Goal: Information Seeking & Learning: Learn about a topic

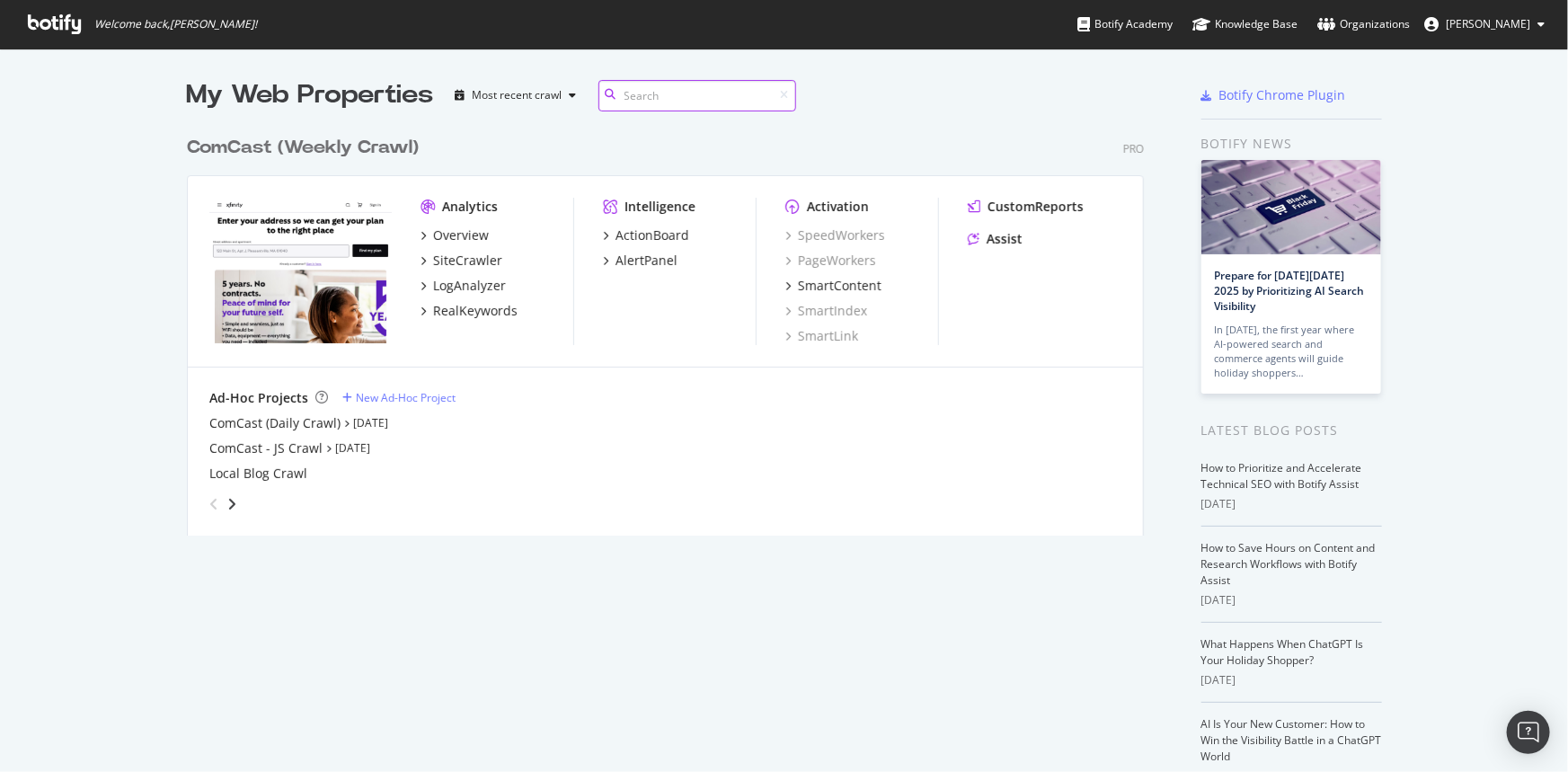
scroll to position [760, 1543]
click at [471, 263] on div "SiteCrawler" at bounding box center [468, 260] width 69 height 18
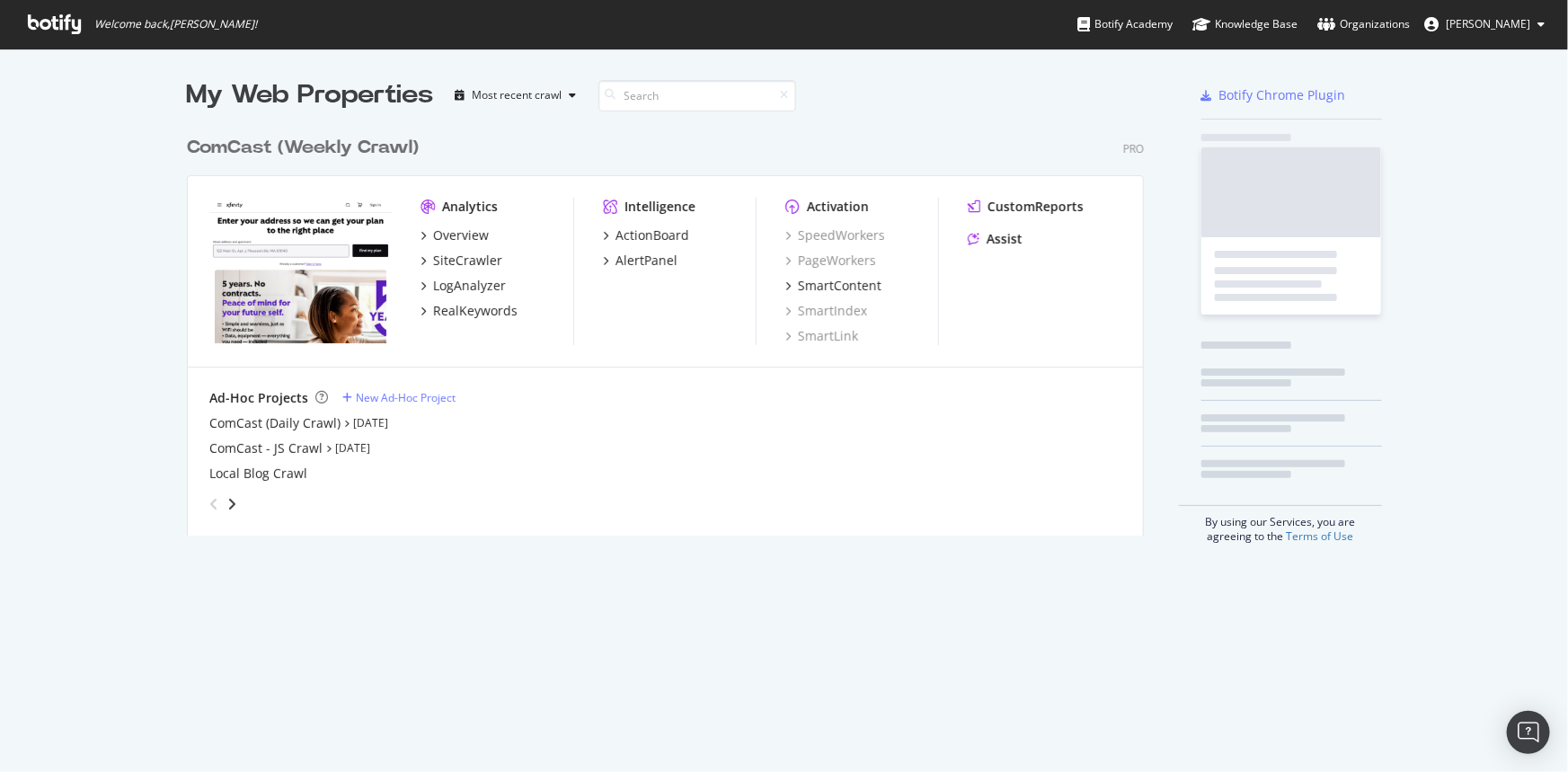
scroll to position [760, 1543]
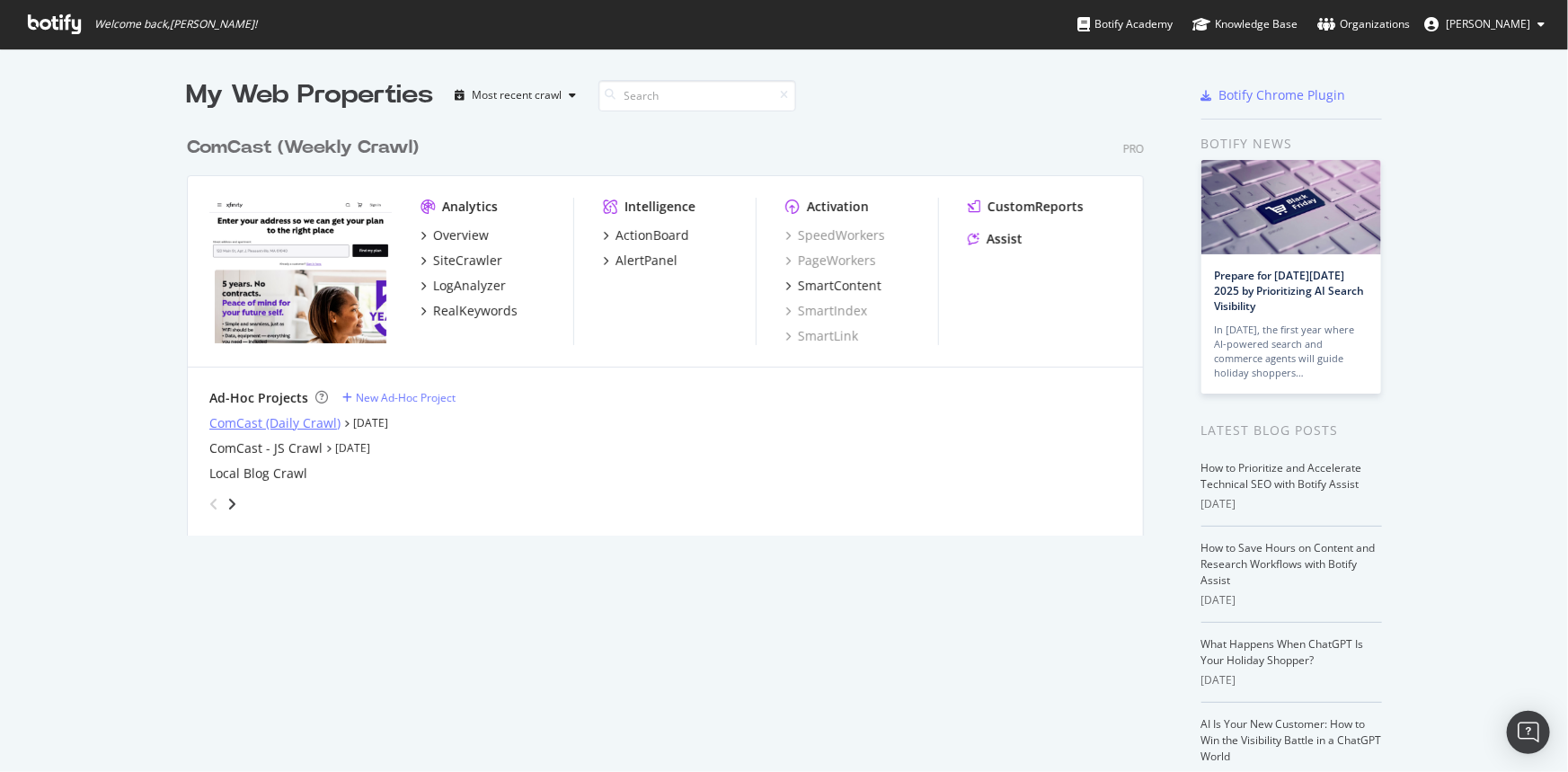
click at [279, 421] on div "ComCast (Daily Crawl)" at bounding box center [274, 423] width 131 height 18
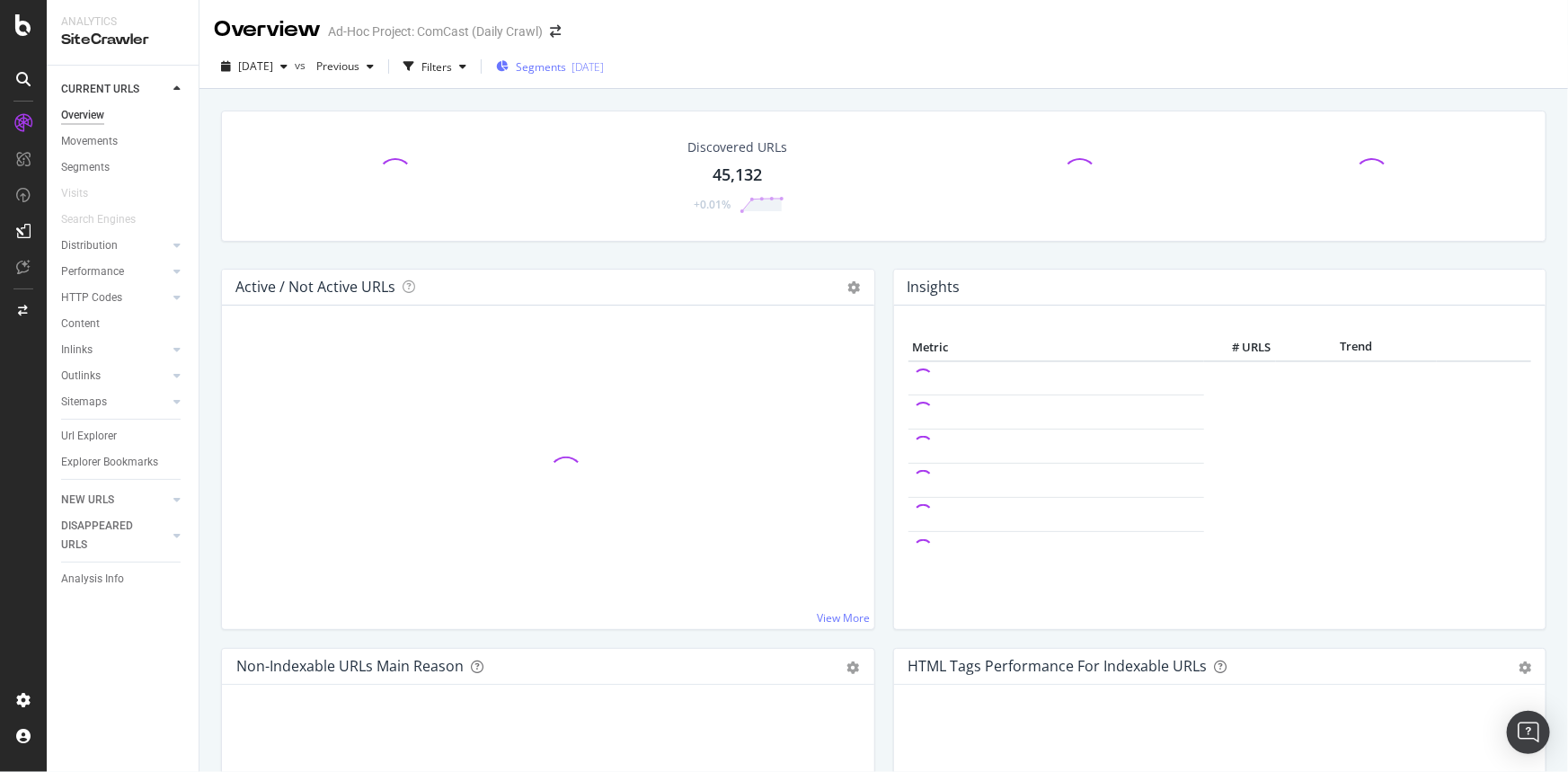
click at [566, 69] on span "Segments" at bounding box center [541, 67] width 50 height 15
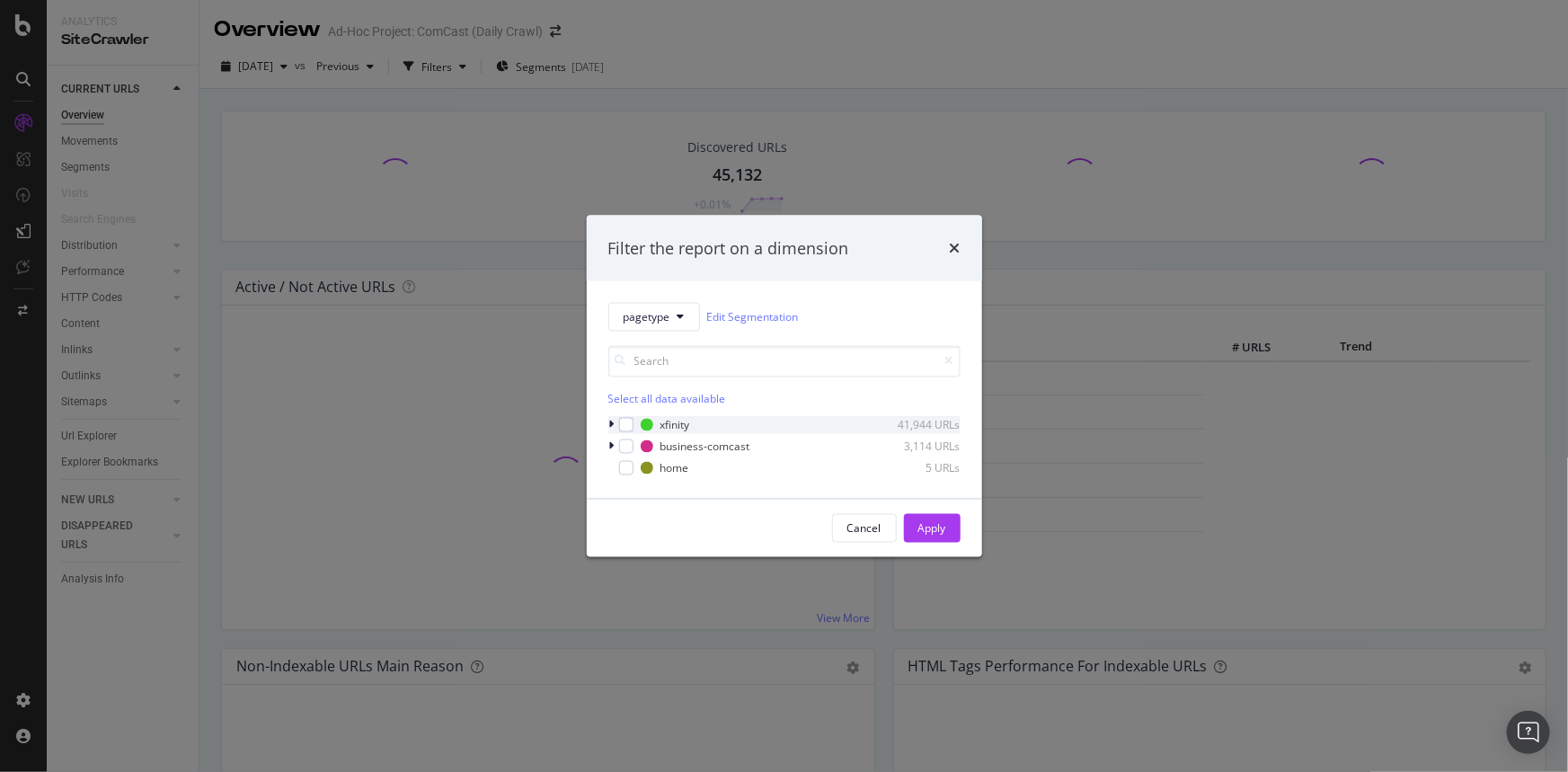
click at [611, 424] on icon "modal" at bounding box center [612, 425] width 6 height 11
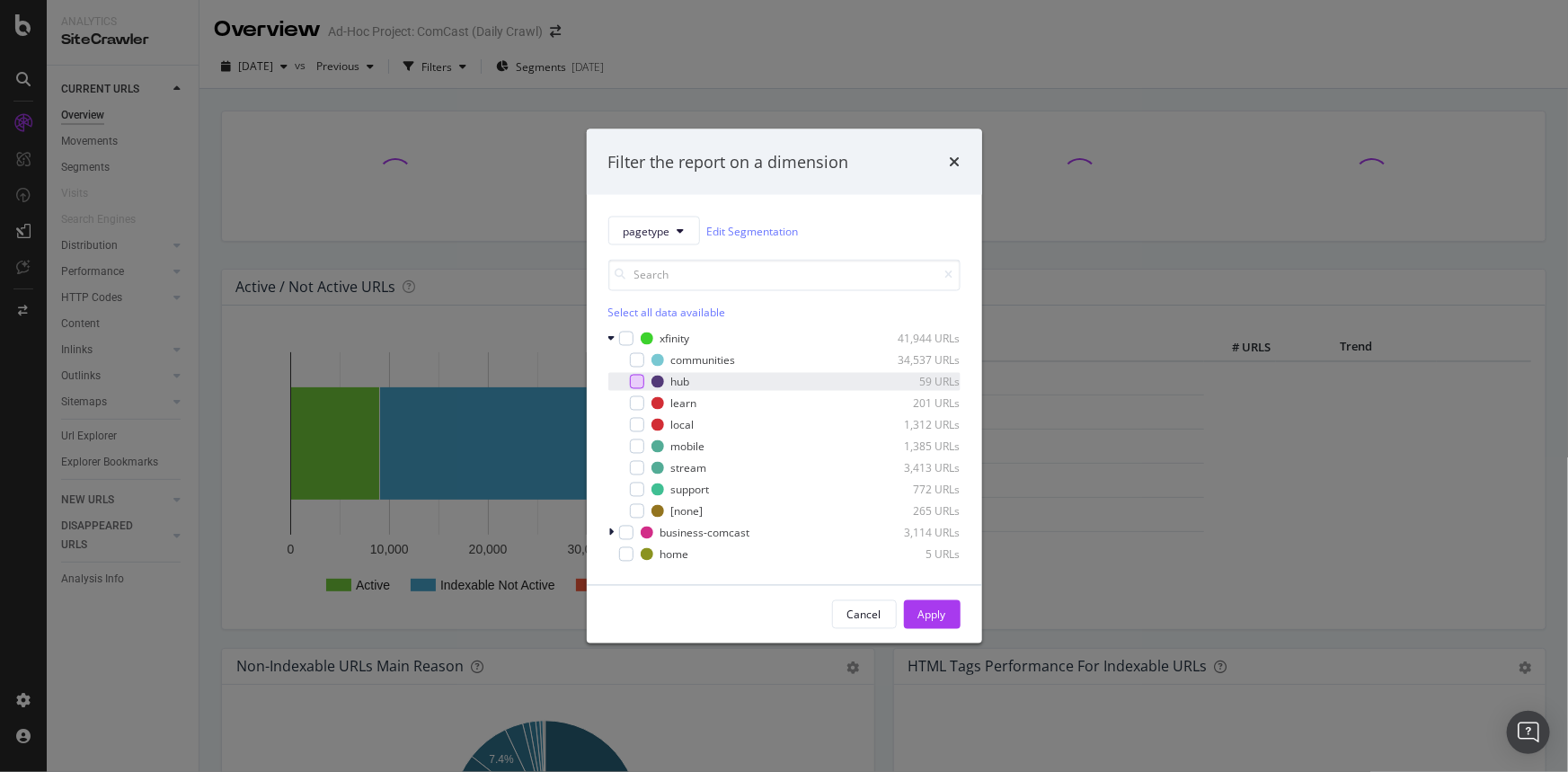
click at [632, 381] on div "modal" at bounding box center [636, 382] width 14 height 14
click at [925, 617] on div "Apply" at bounding box center [932, 615] width 28 height 15
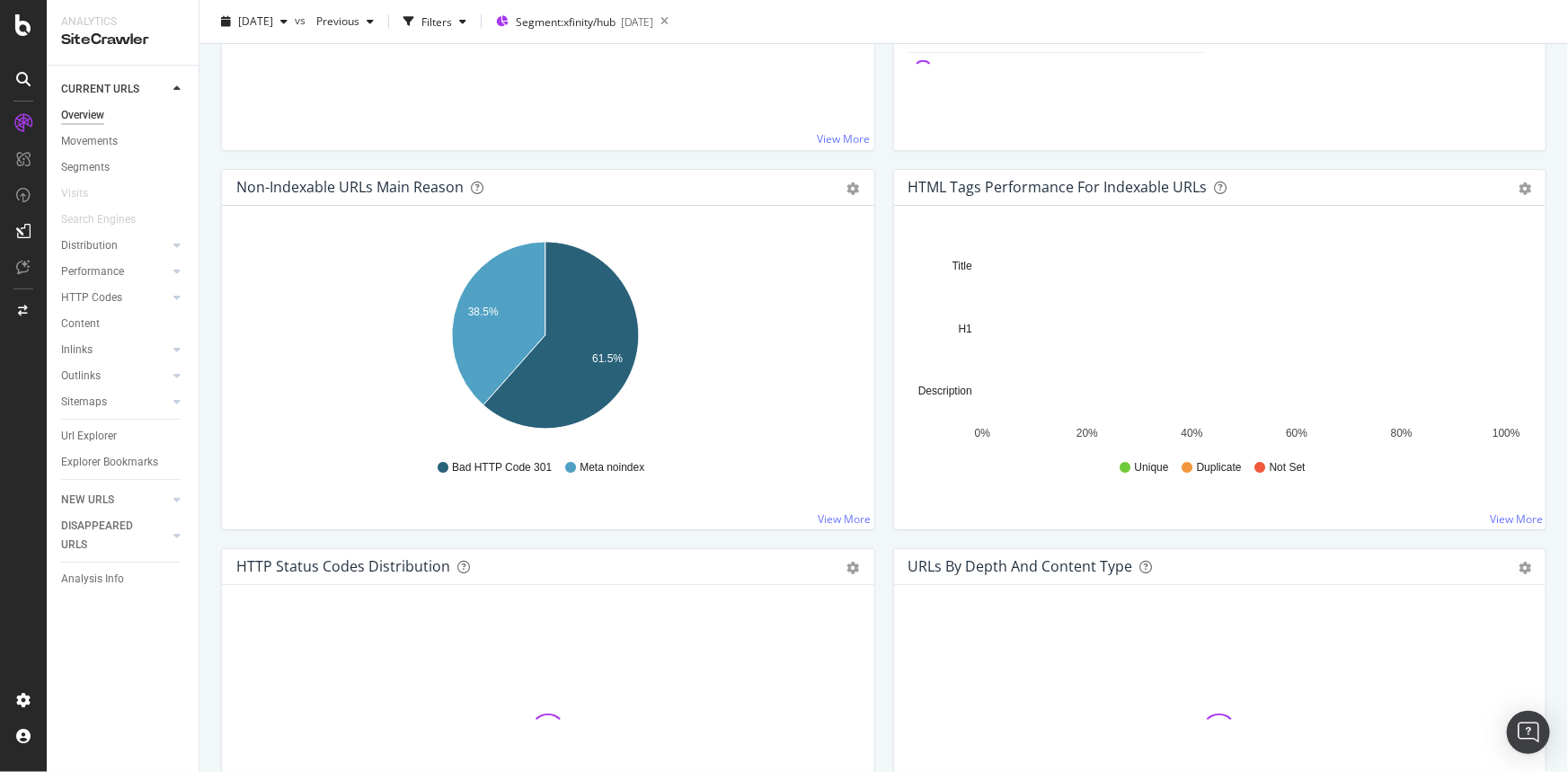
scroll to position [490, 0]
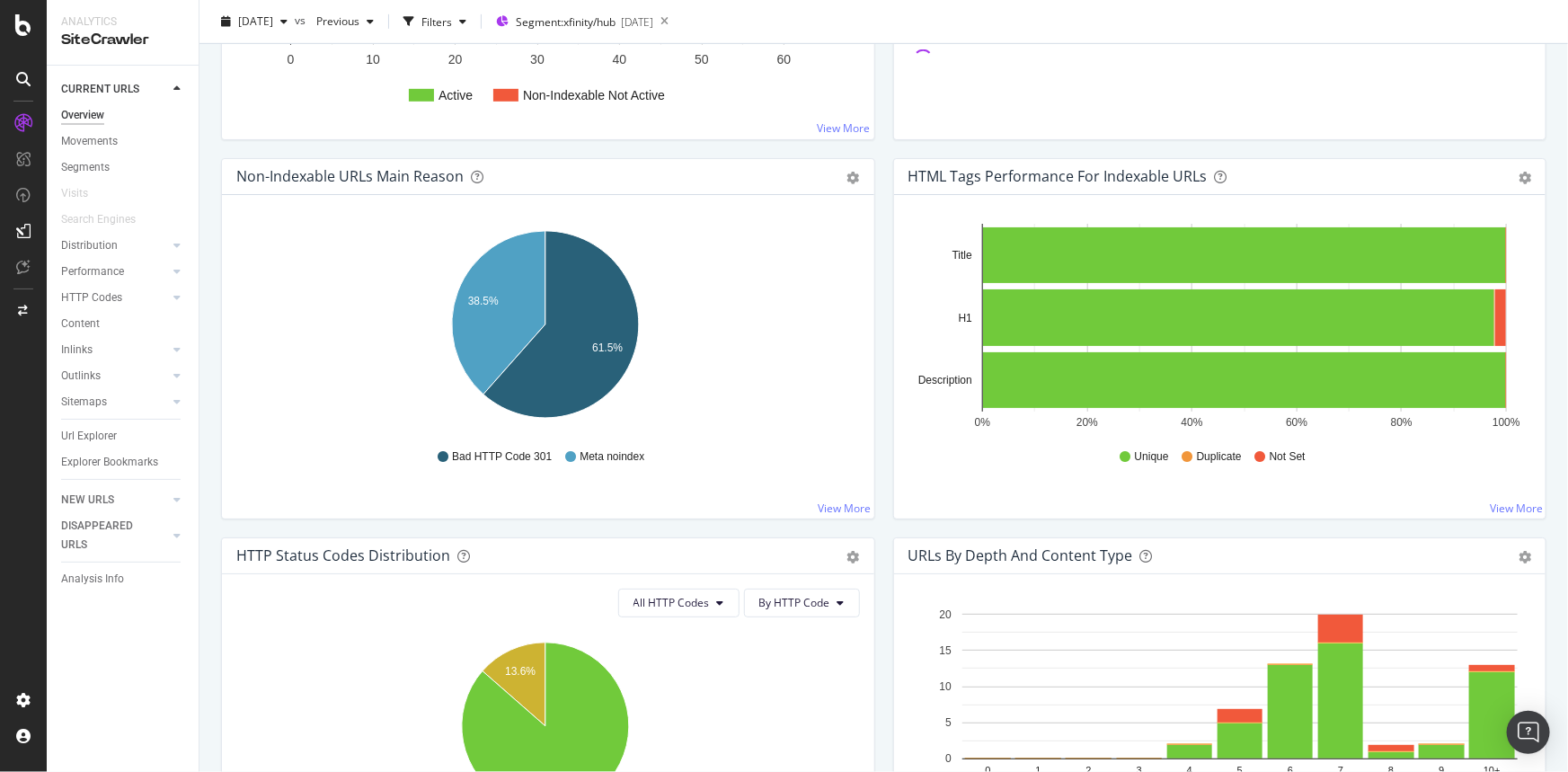
drag, startPoint x: 104, startPoint y: 432, endPoint x: 624, endPoint y: 370, distance: 523.7
click at [104, 432] on div "Url Explorer" at bounding box center [89, 436] width 56 height 19
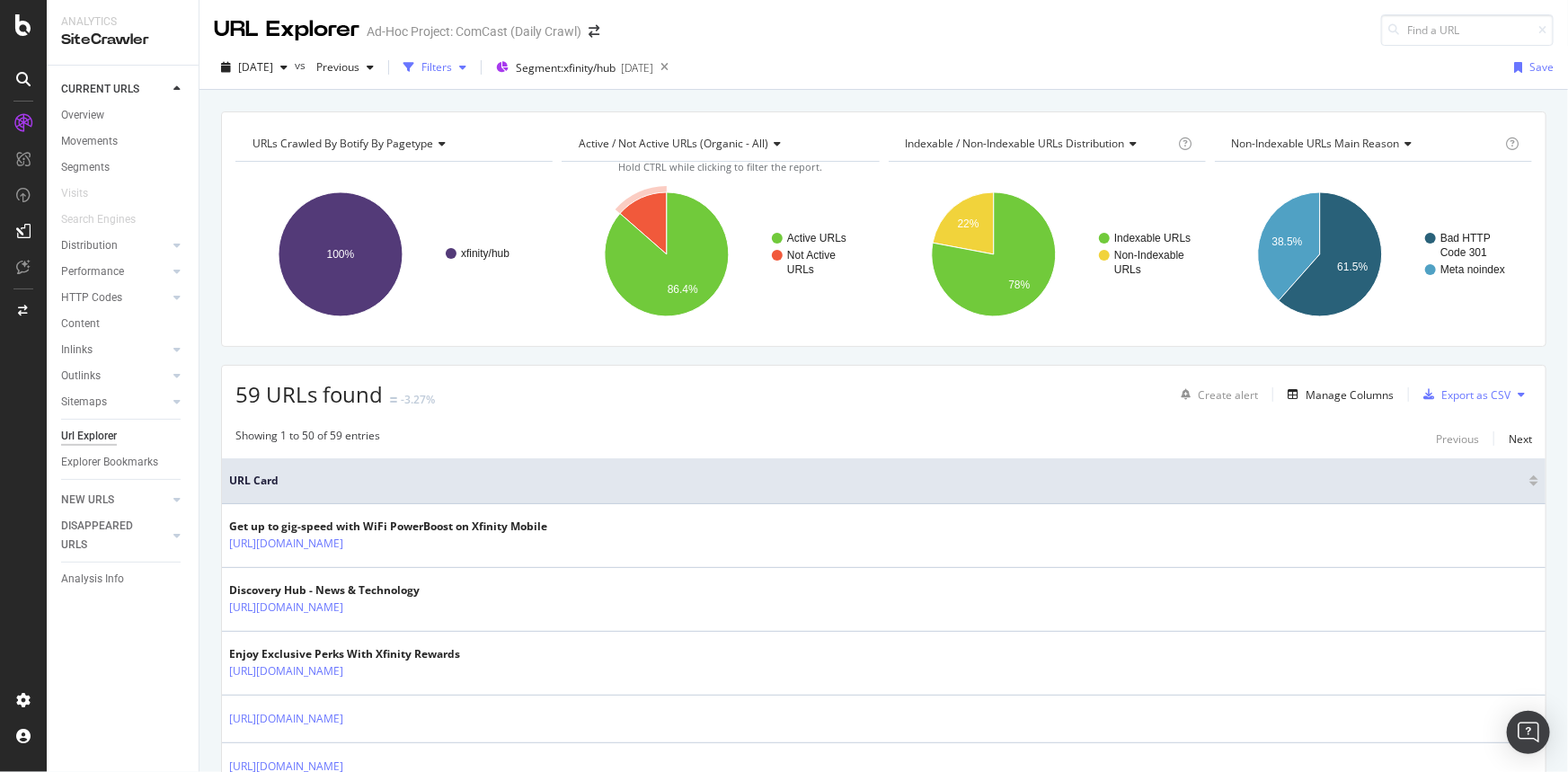
click at [452, 68] on div "Filters" at bounding box center [437, 67] width 31 height 15
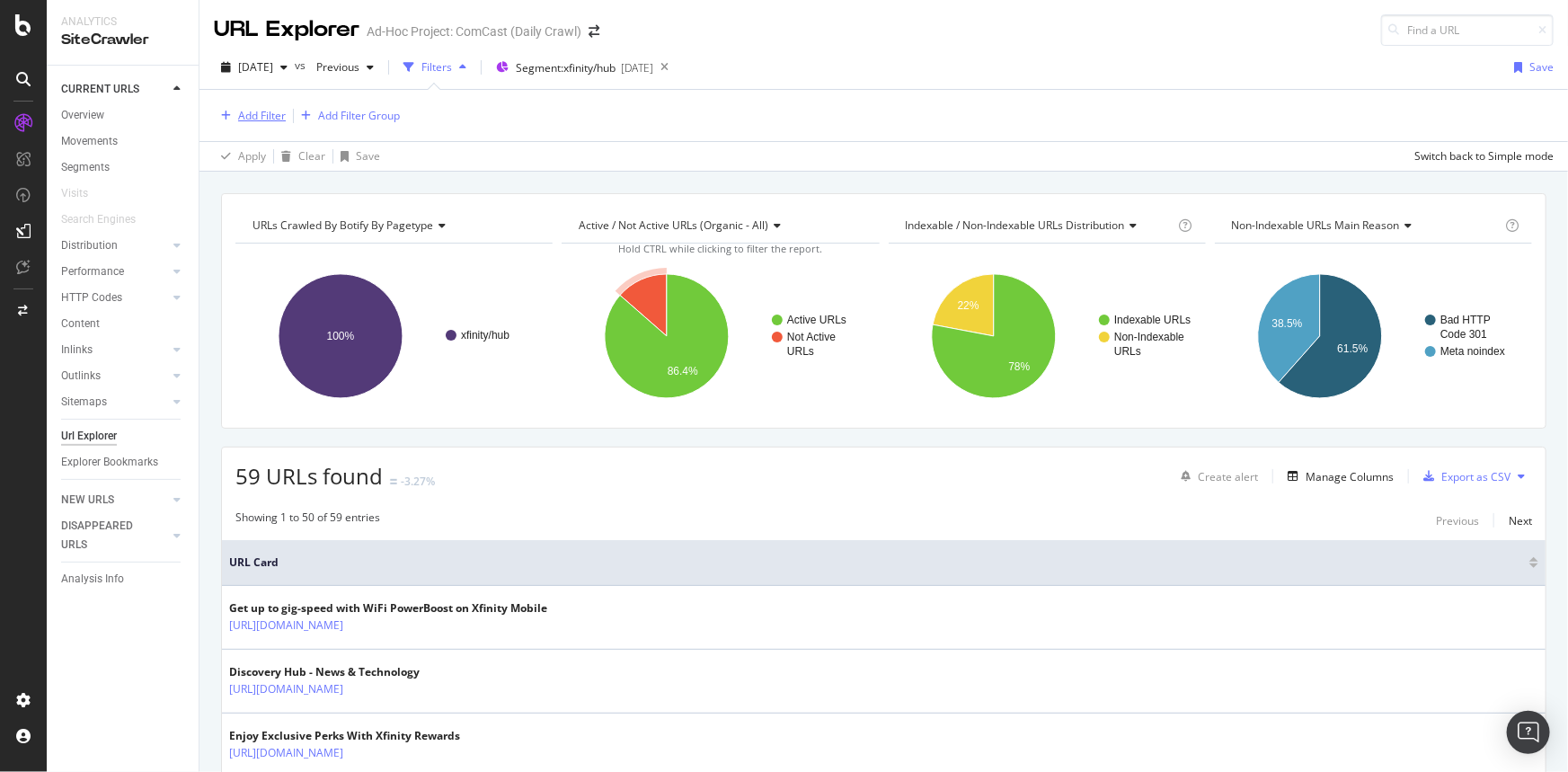
click at [269, 113] on div "Add Filter" at bounding box center [262, 115] width 48 height 15
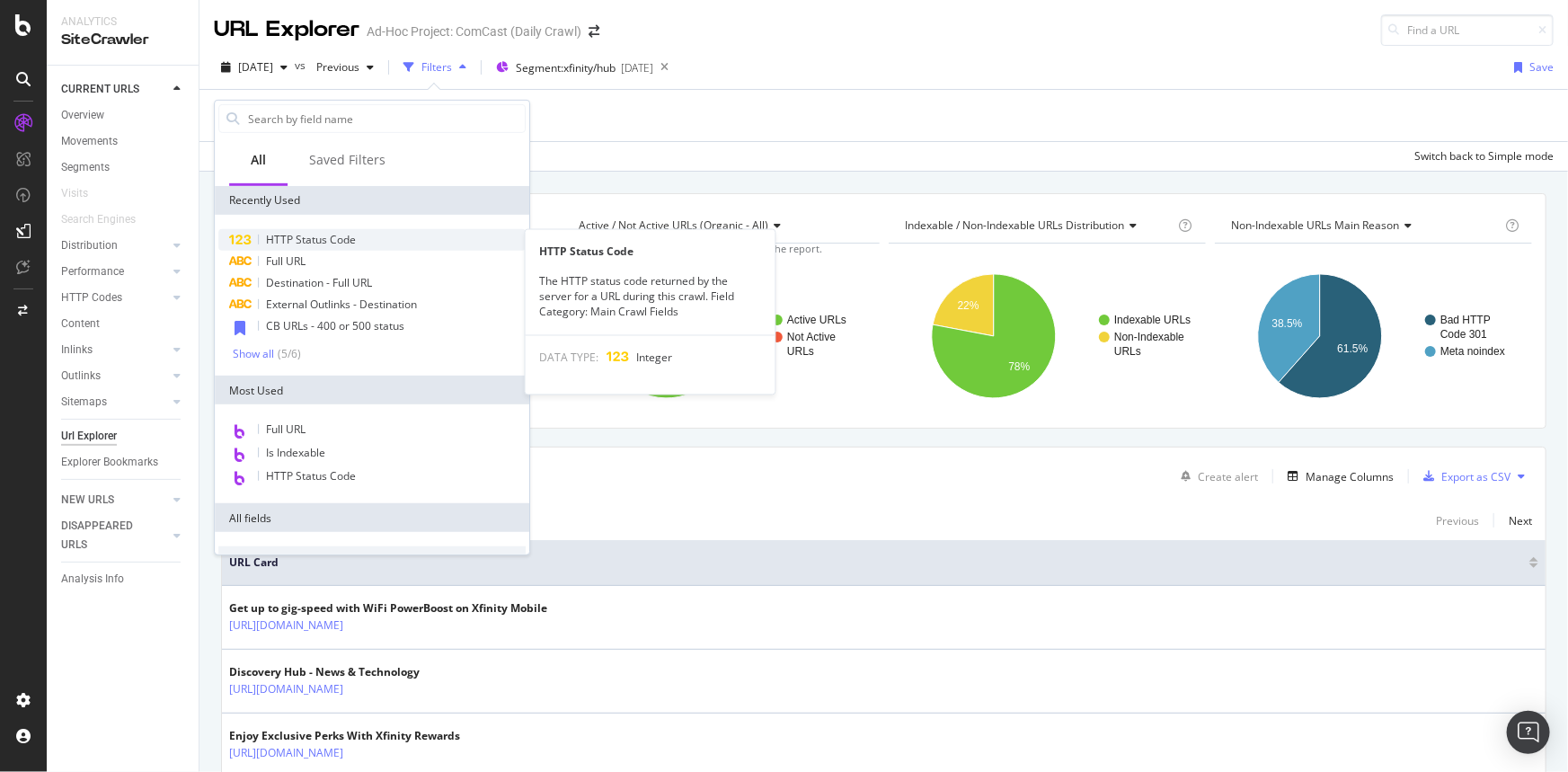
click at [310, 237] on span "HTTP Status Code" at bounding box center [311, 240] width 90 height 15
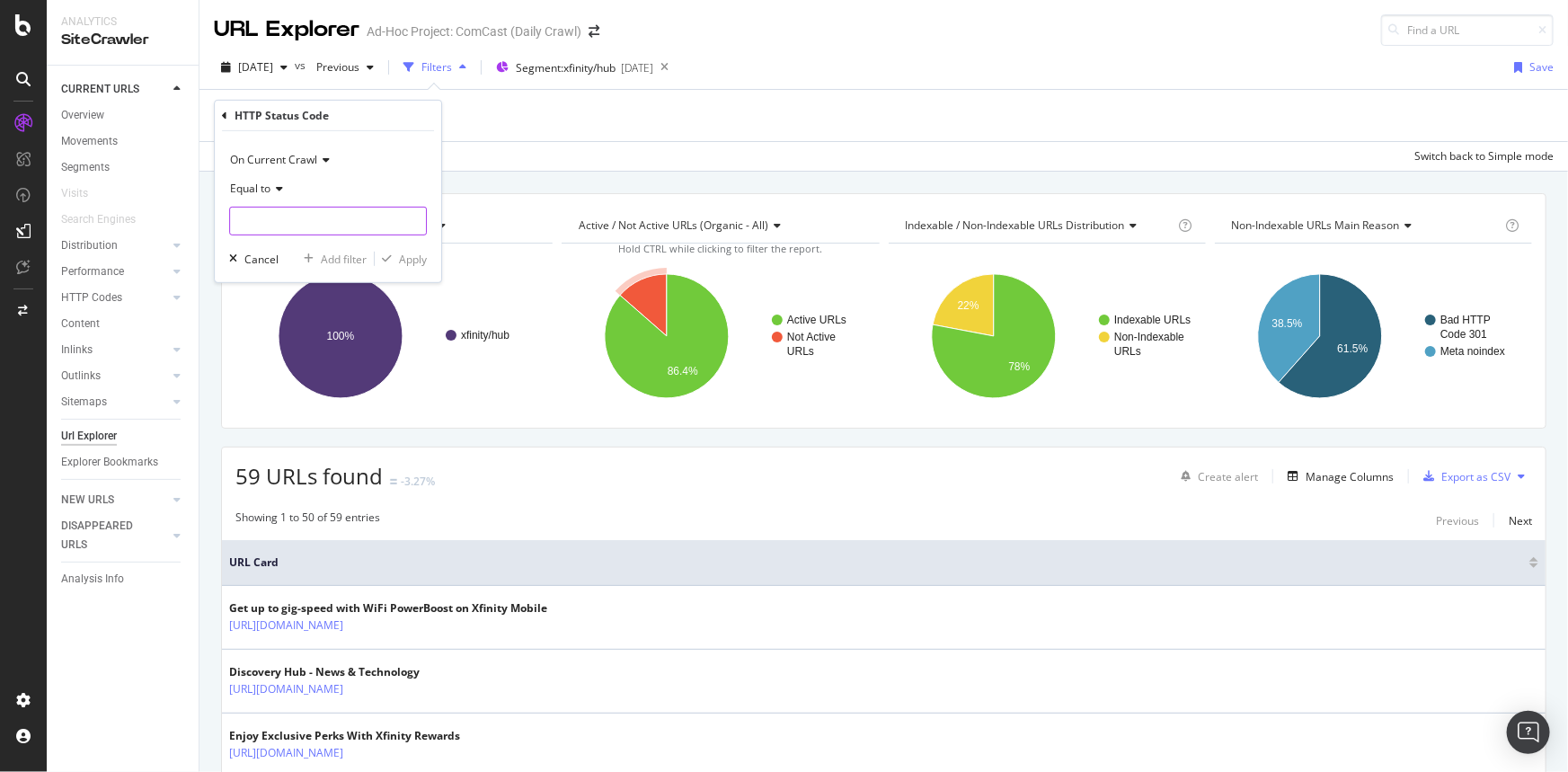
click at [312, 211] on input "number" at bounding box center [328, 222] width 197 height 29
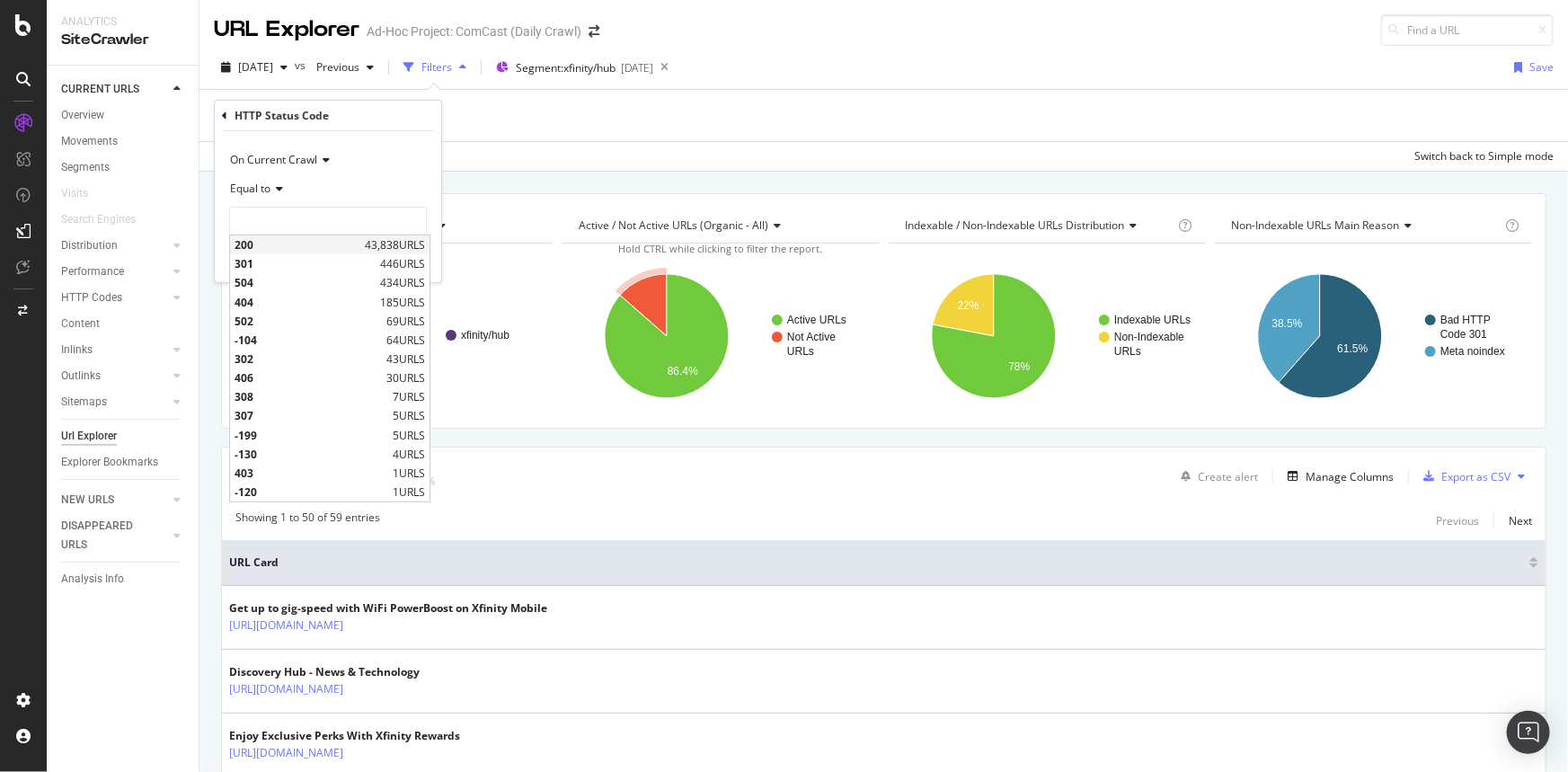
click at [303, 247] on span "200" at bounding box center [297, 245] width 126 height 15
type input "200"
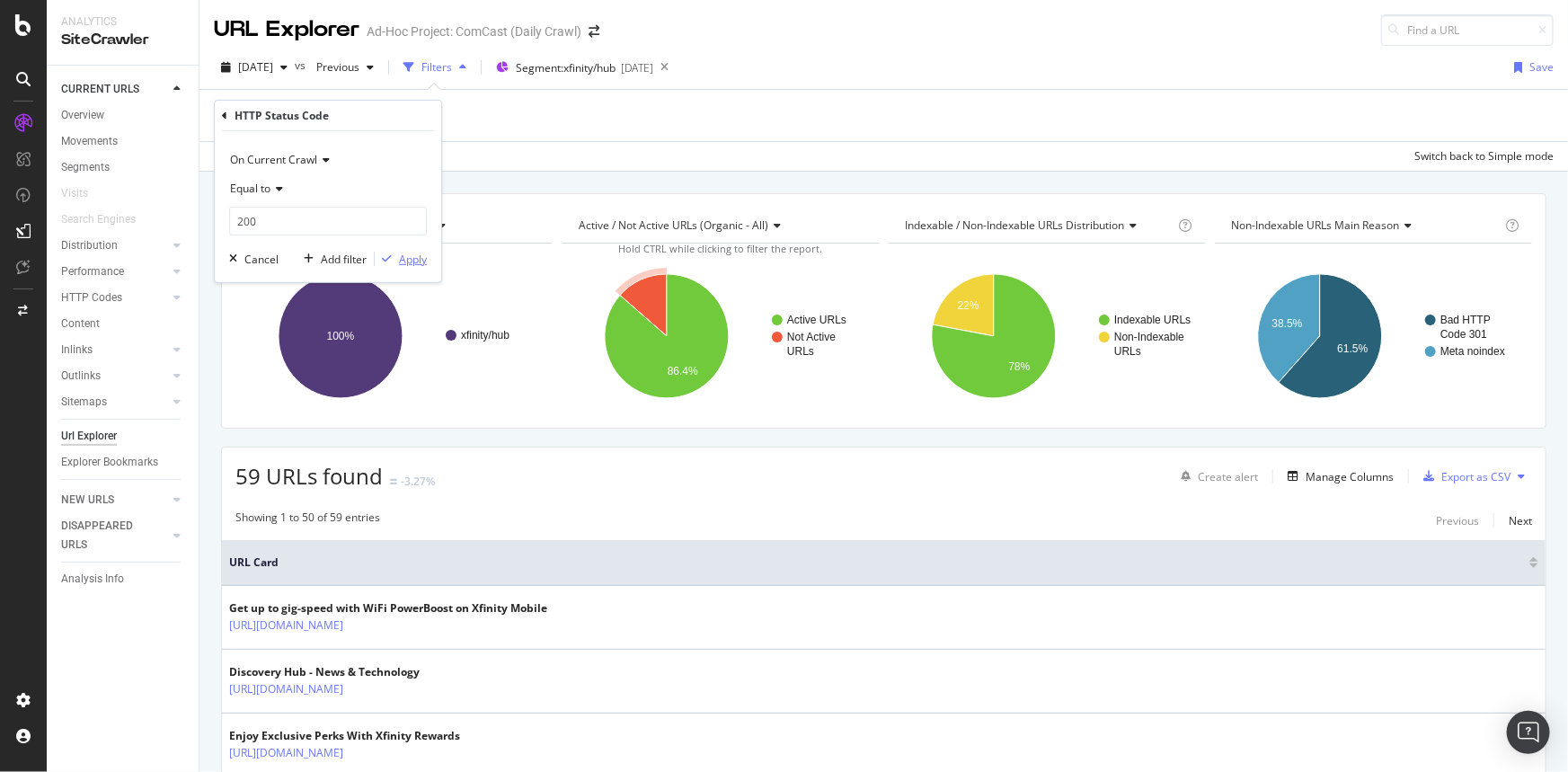
click at [407, 257] on div "Apply" at bounding box center [412, 259] width 28 height 15
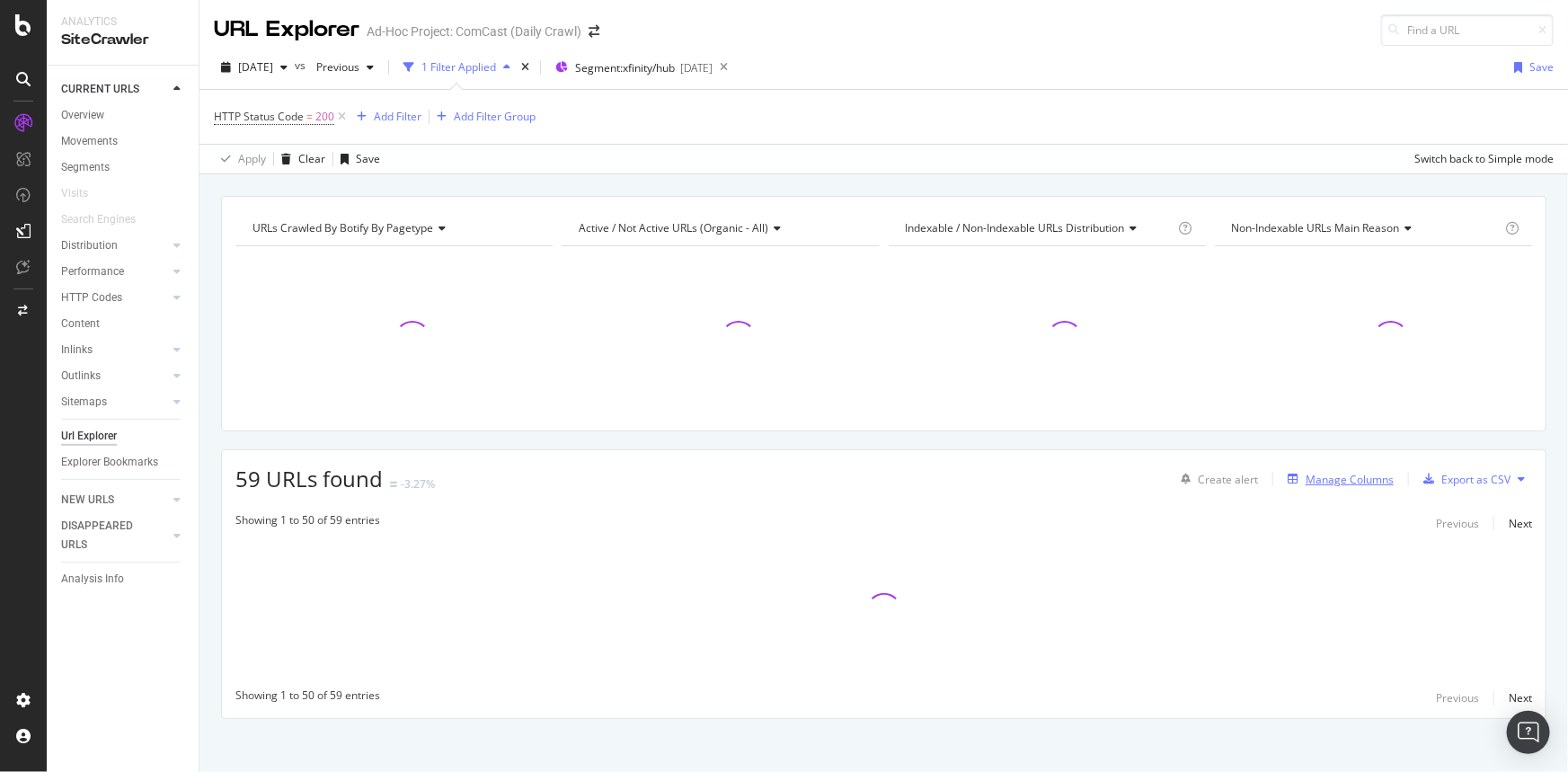
click at [1326, 480] on div "Manage Columns" at bounding box center [1349, 480] width 88 height 15
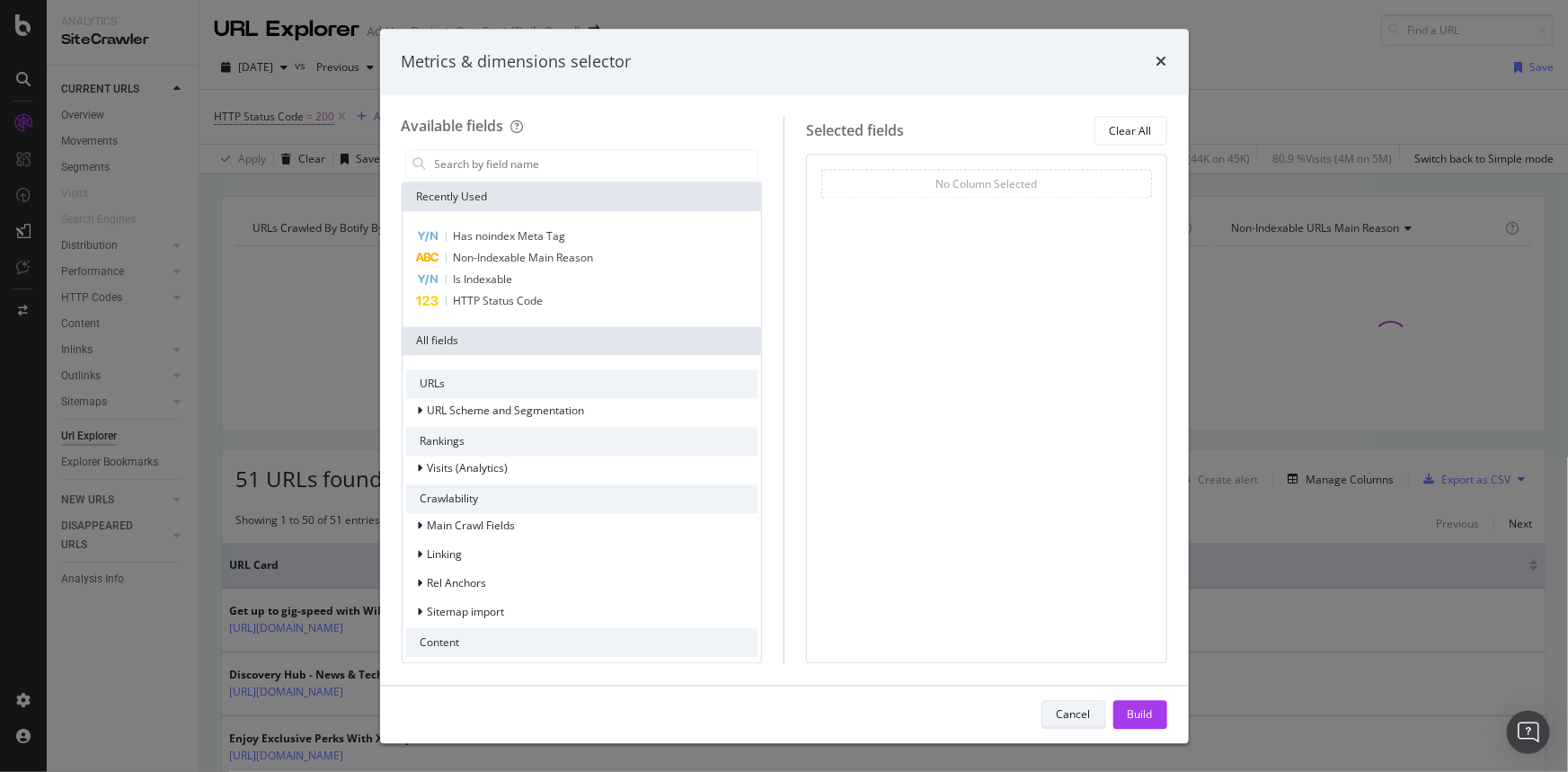
click at [1091, 712] on button "Cancel" at bounding box center [1072, 714] width 64 height 29
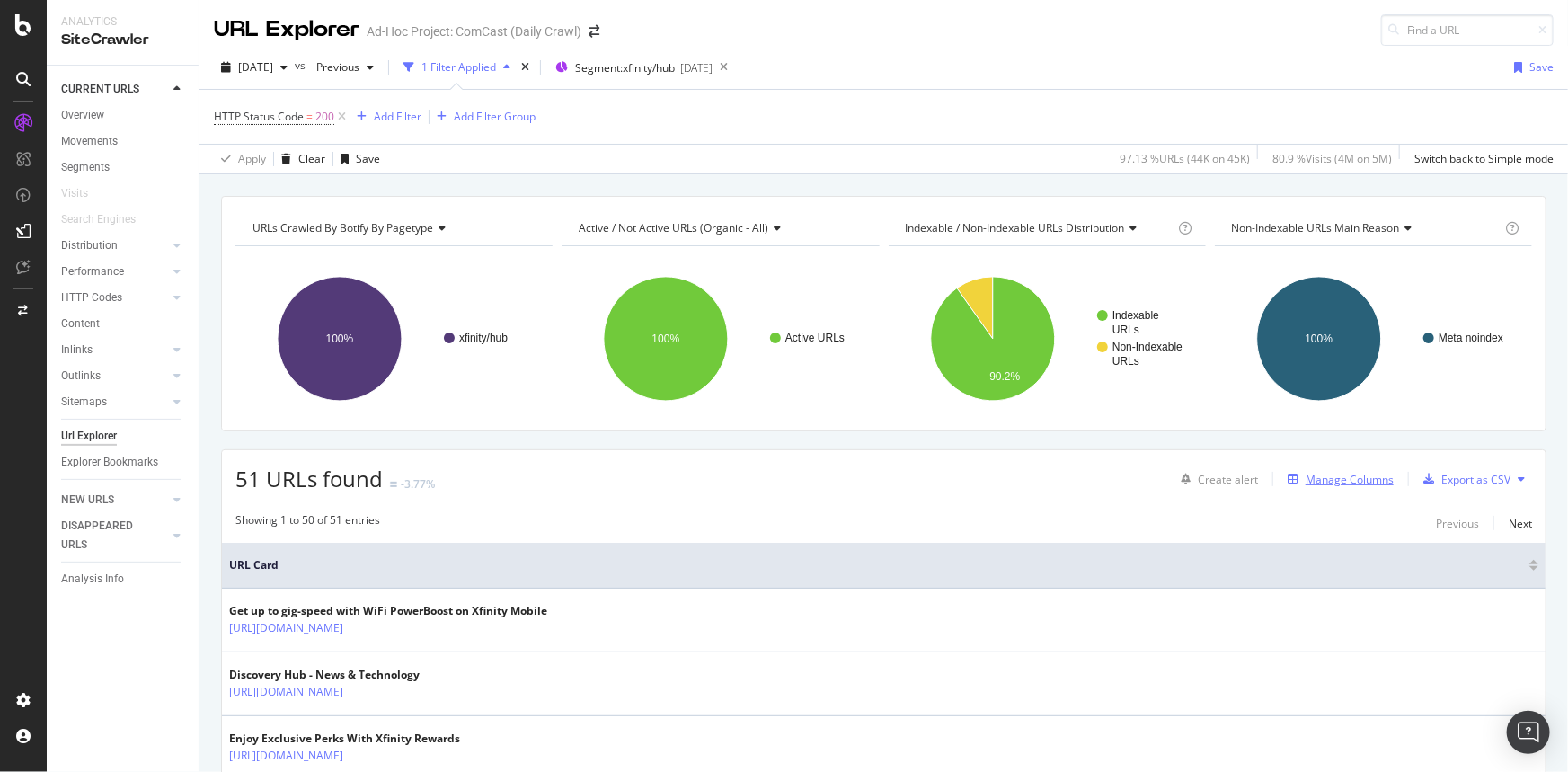
click at [1342, 482] on div "Manage Columns" at bounding box center [1349, 480] width 88 height 15
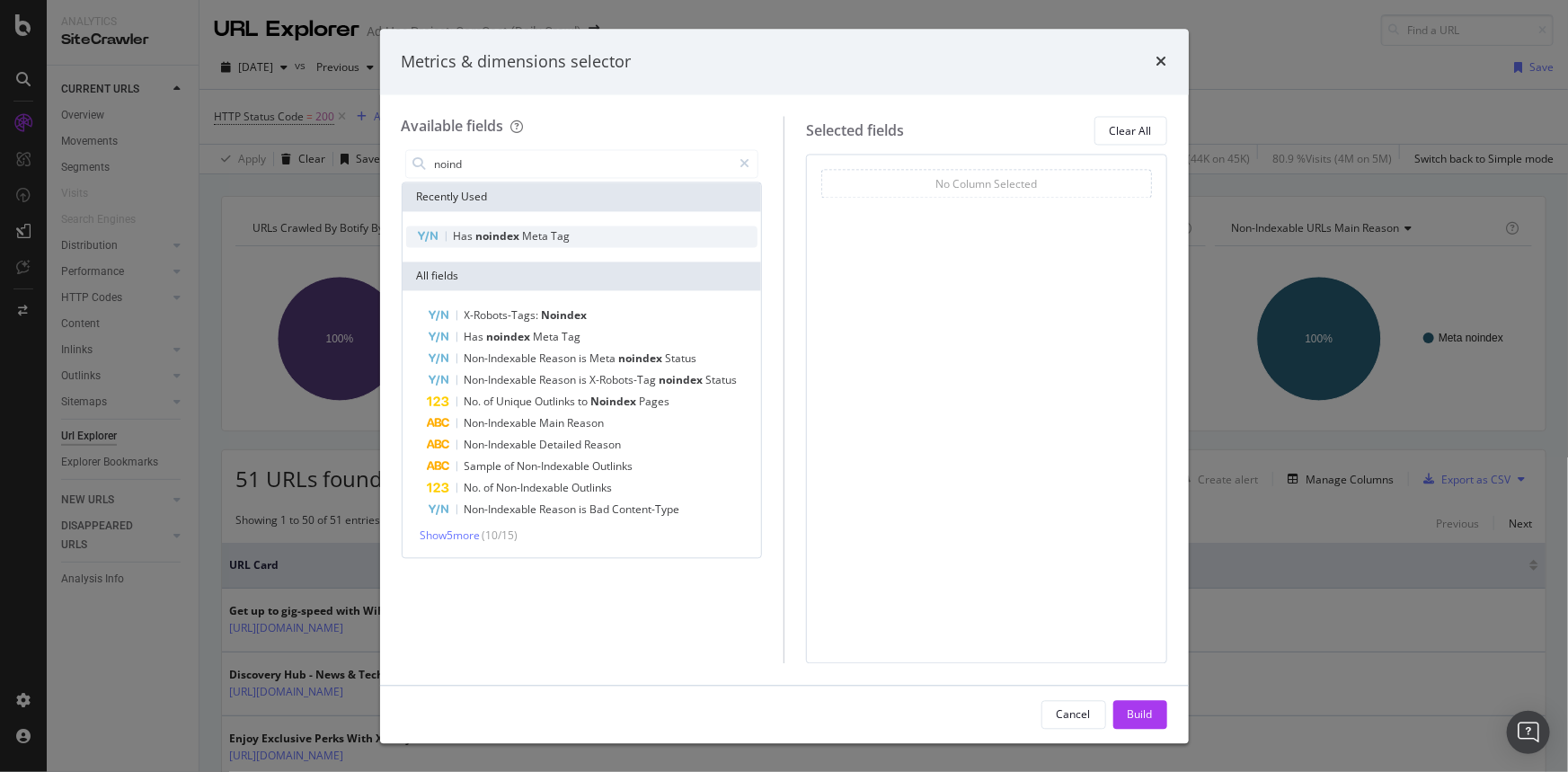
type input "noind"
click at [539, 233] on span "Meta" at bounding box center [538, 237] width 29 height 15
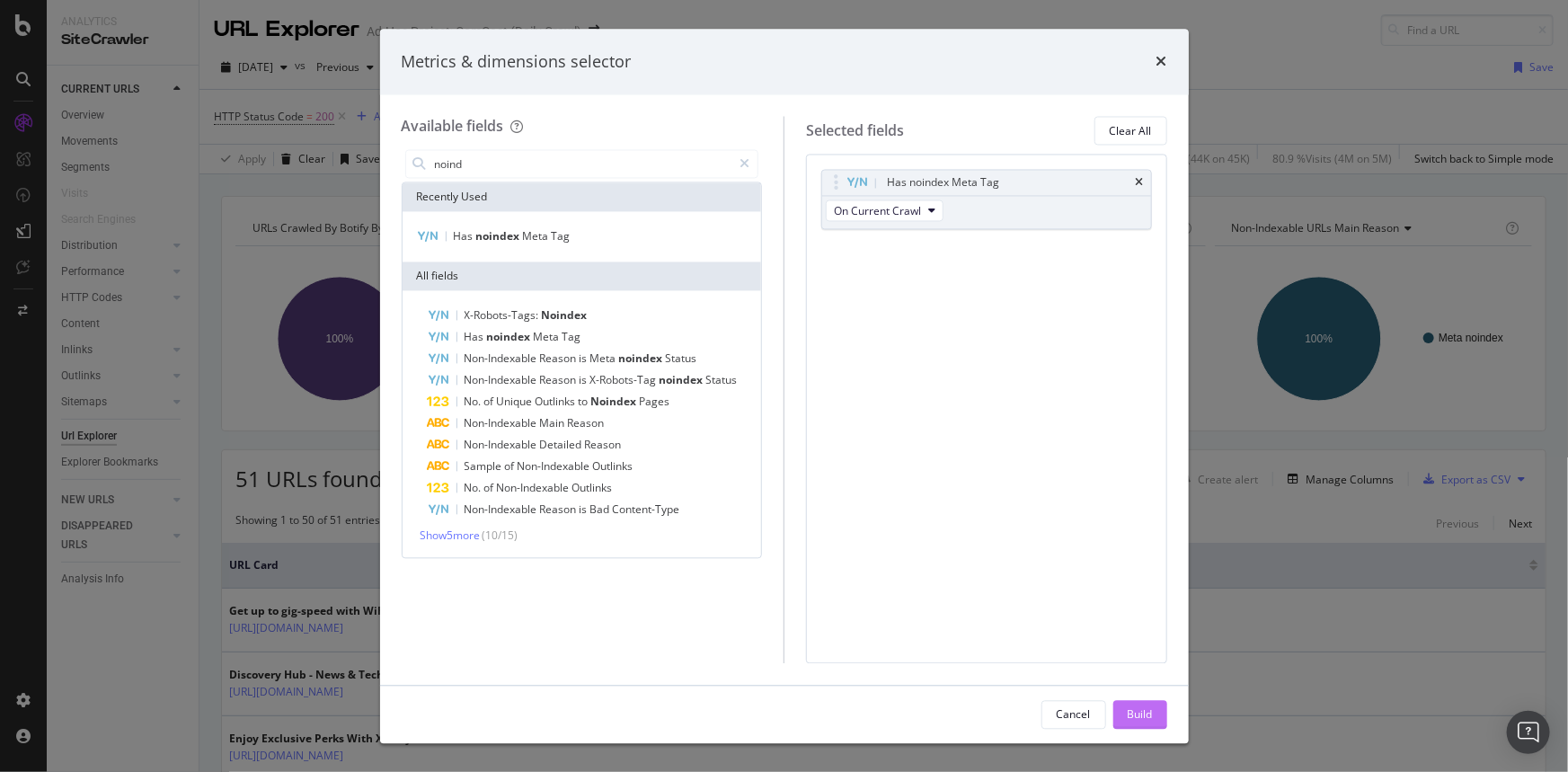
click at [1137, 718] on div "Build" at bounding box center [1140, 714] width 25 height 15
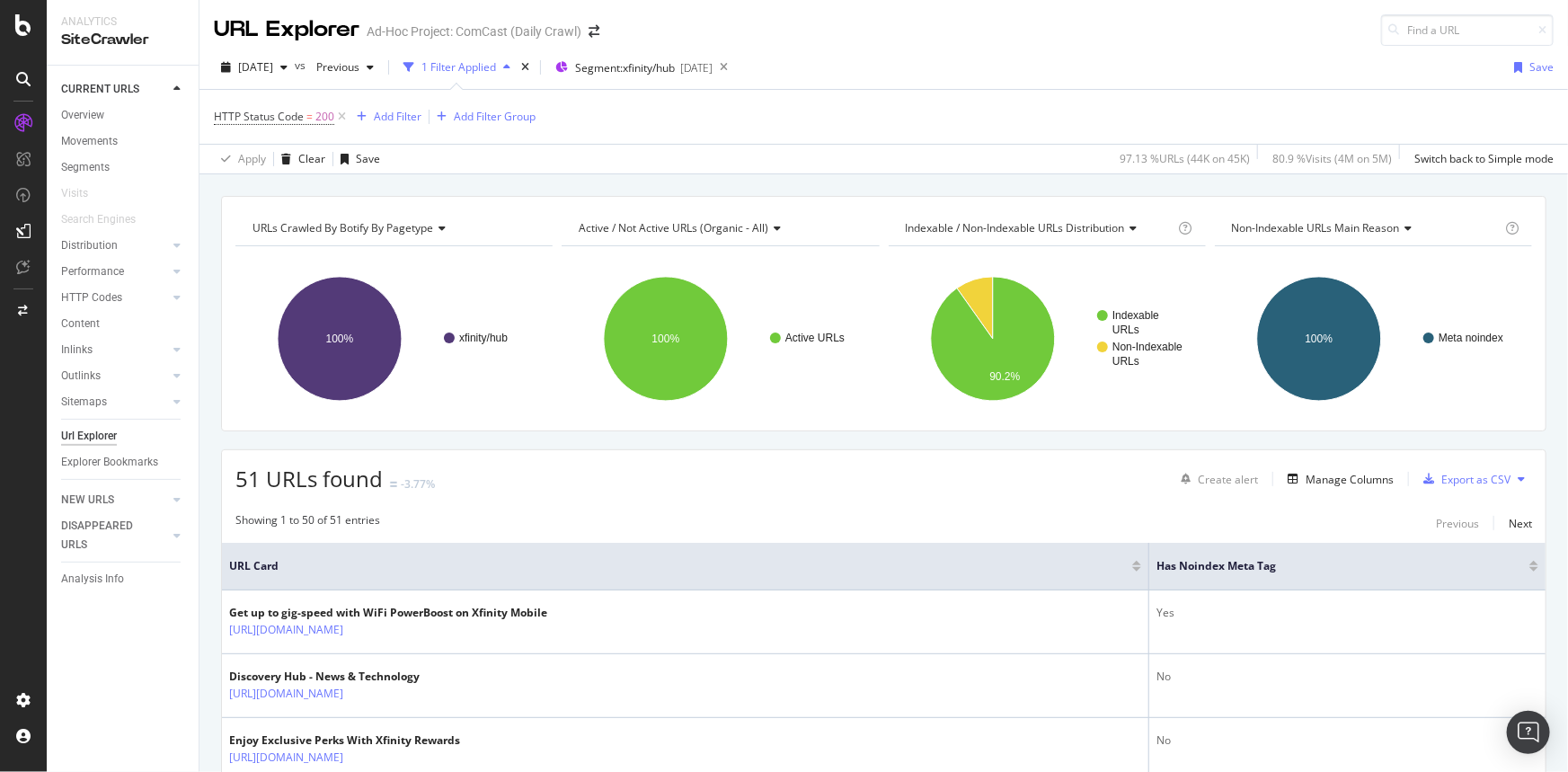
click at [1529, 571] on div at bounding box center [1533, 570] width 9 height 5
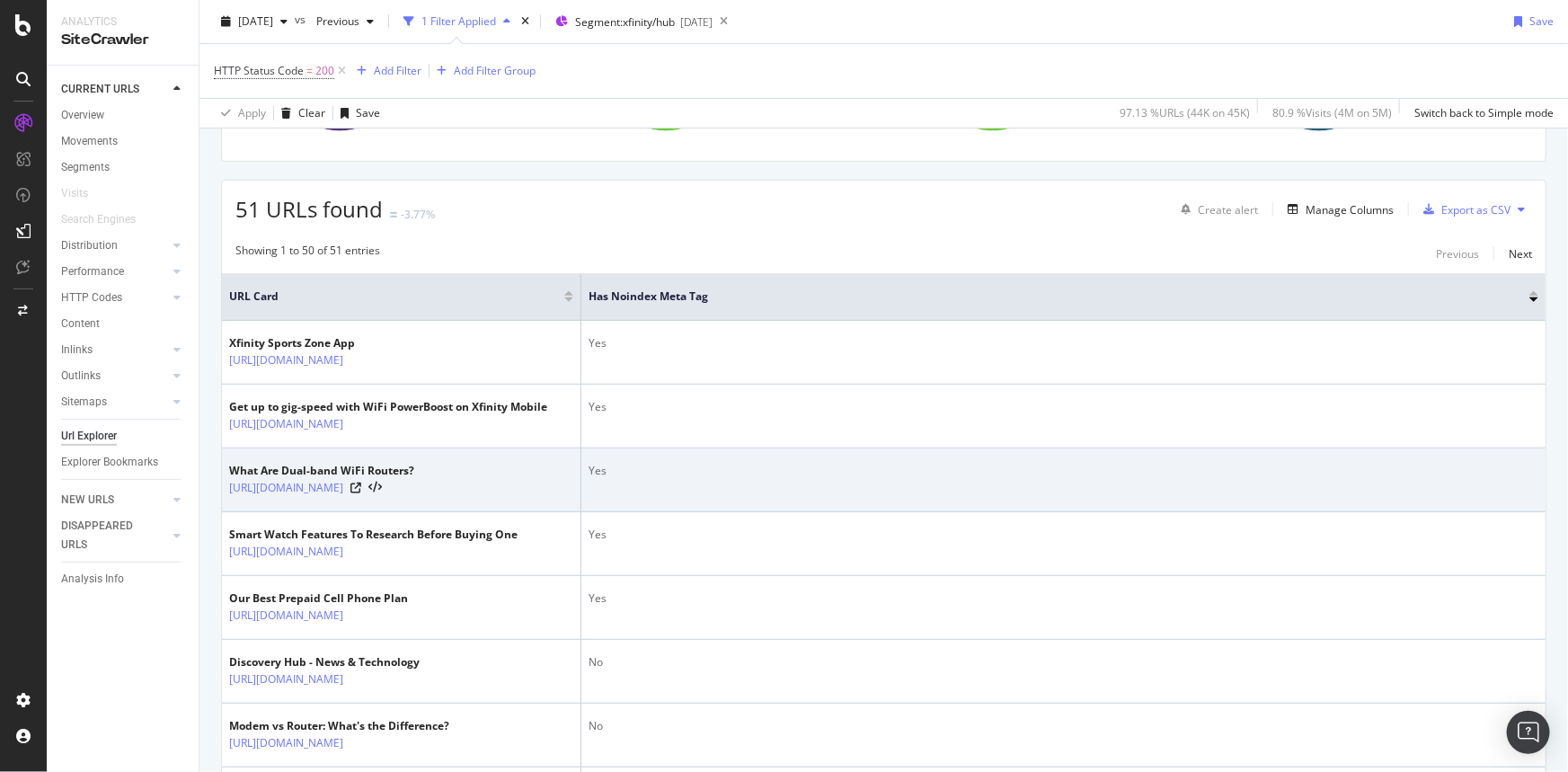
scroll to position [245, 0]
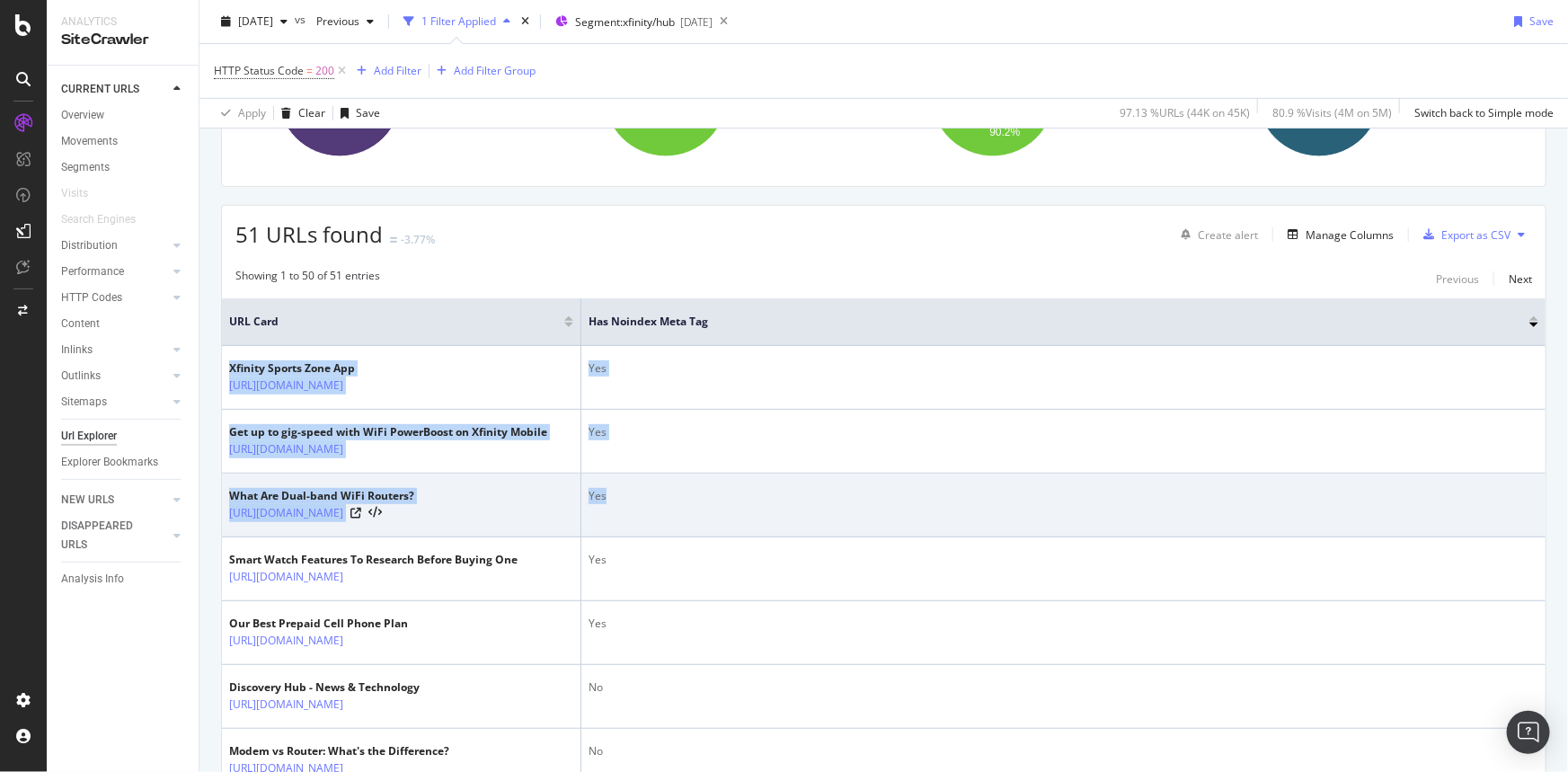
drag, startPoint x: 231, startPoint y: 364, endPoint x: 671, endPoint y: 496, distance: 459.4
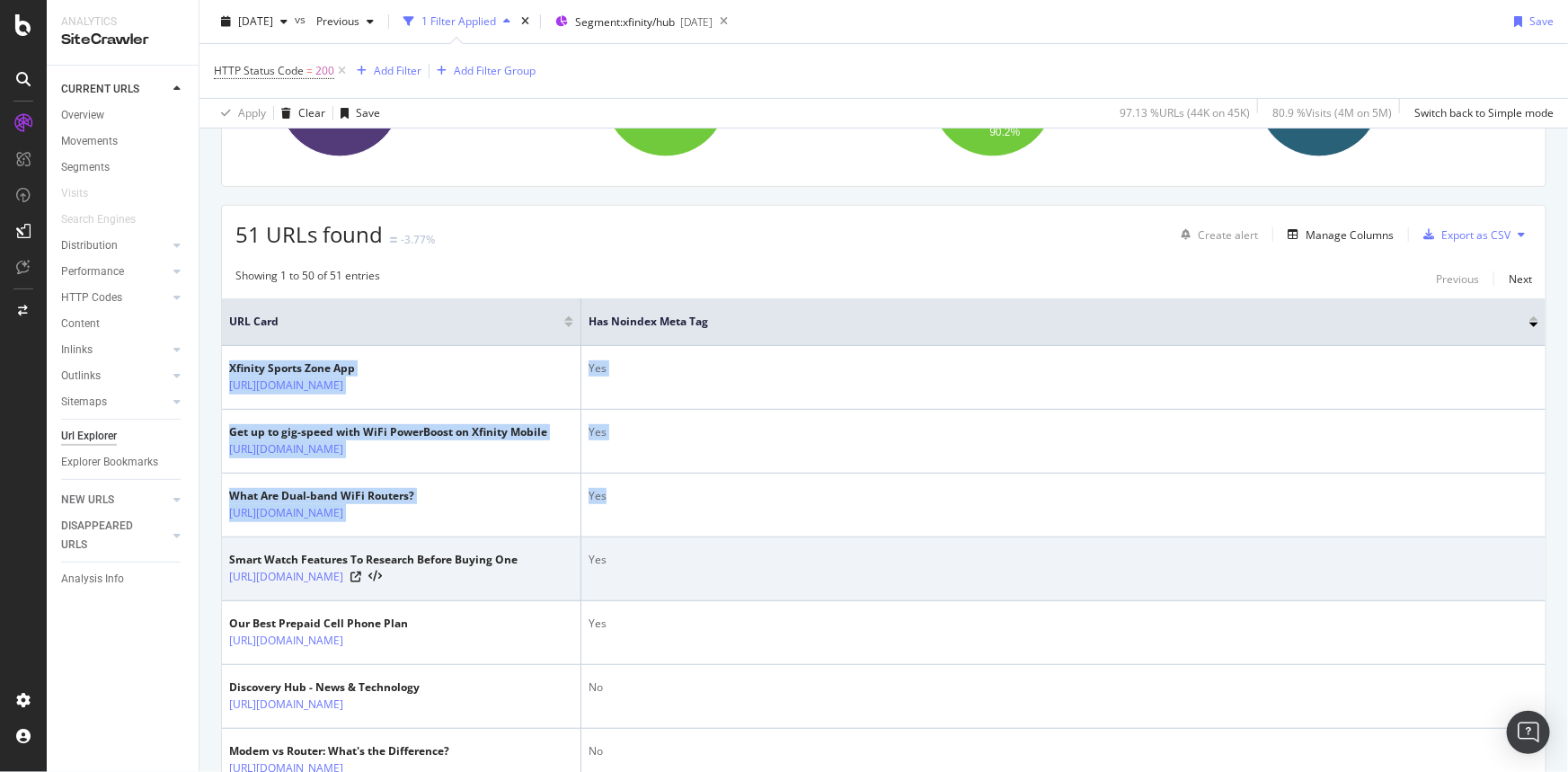
scroll to position [409, 0]
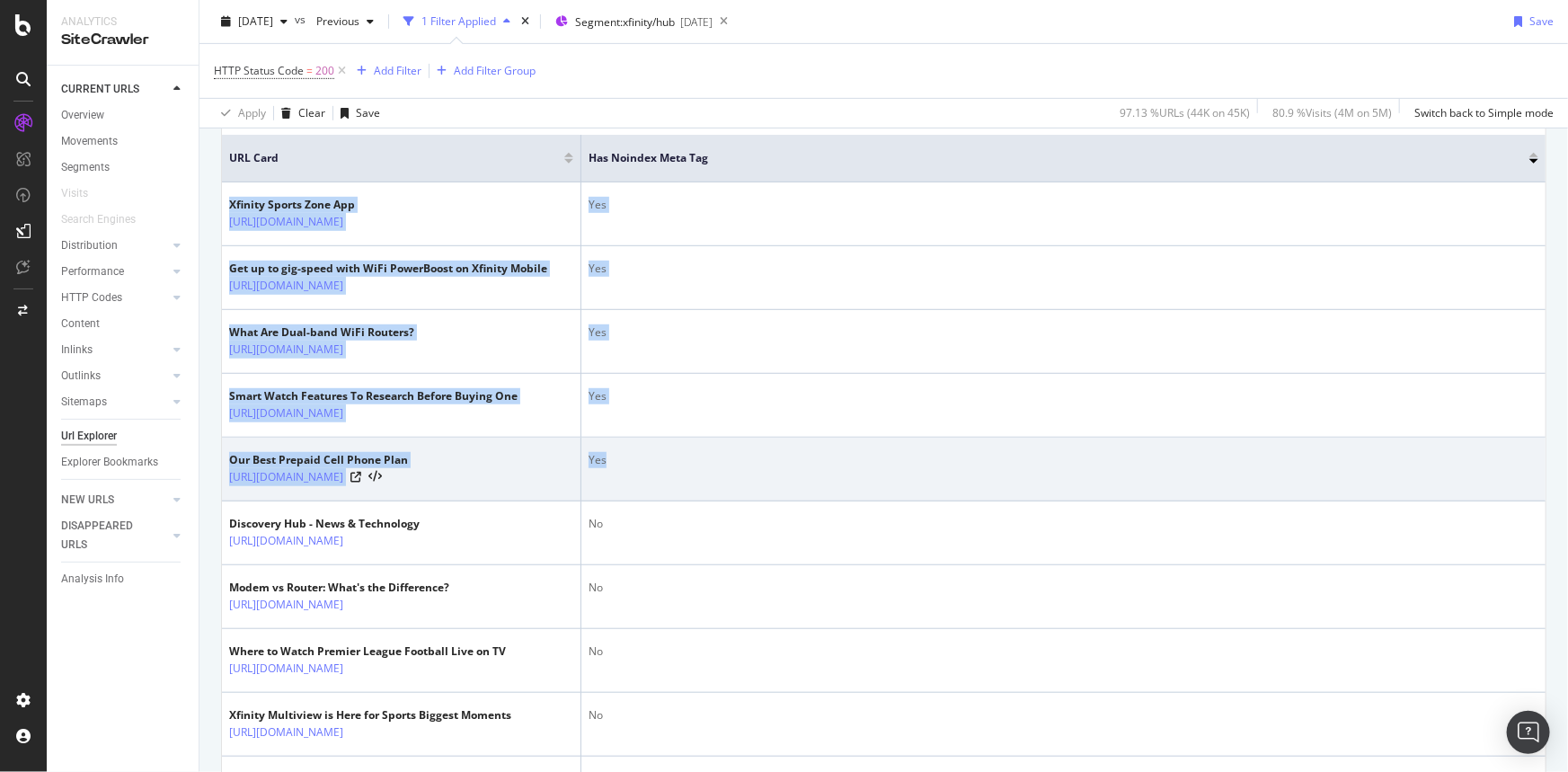
click at [623, 468] on div "Yes" at bounding box center [1063, 460] width 950 height 16
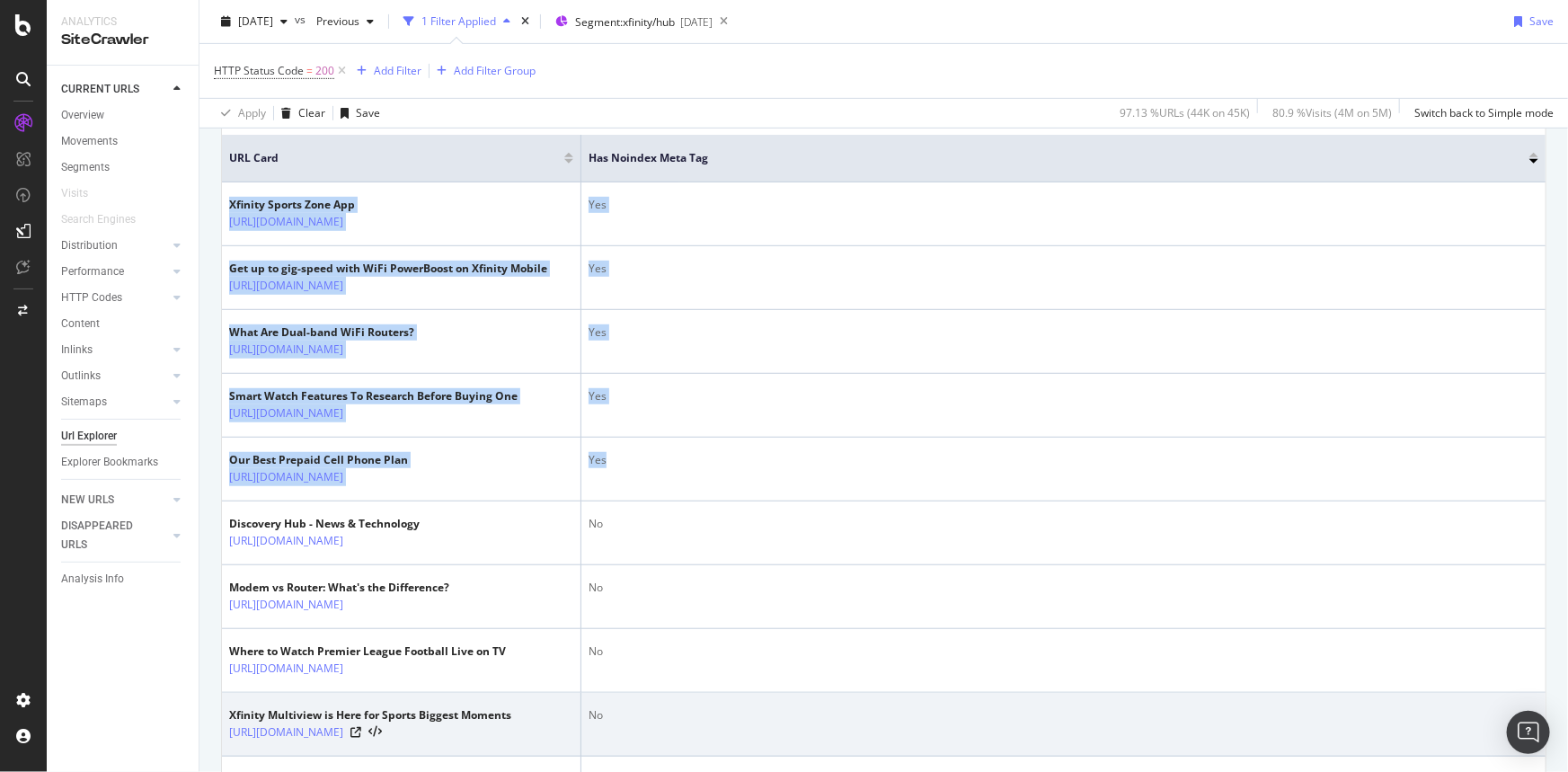
copy tbody "Xfinity Sports Zone App [URL][DOMAIN_NAME] Yes Get up to gig-speed with WiFi Po…"
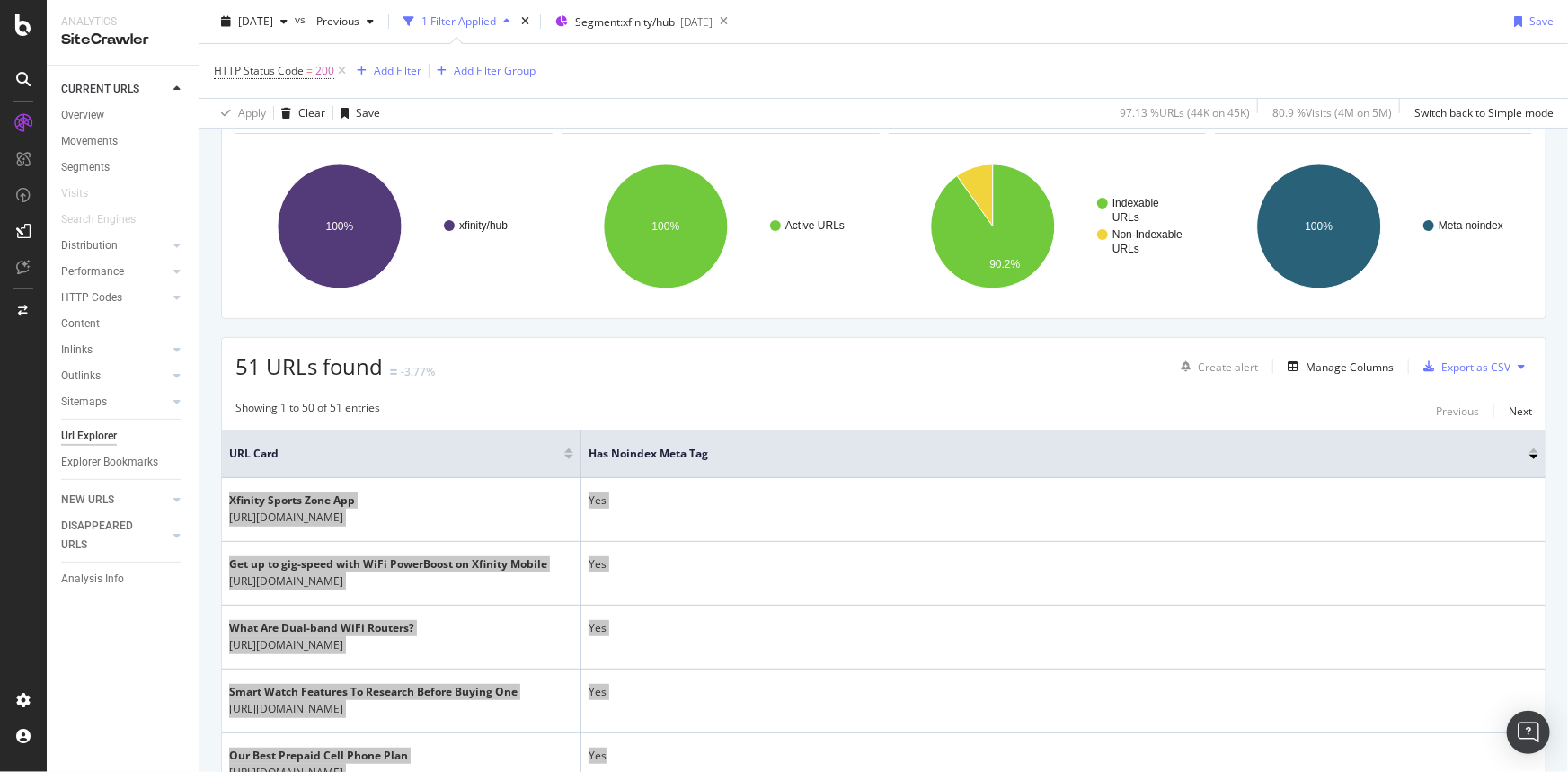
scroll to position [0, 0]
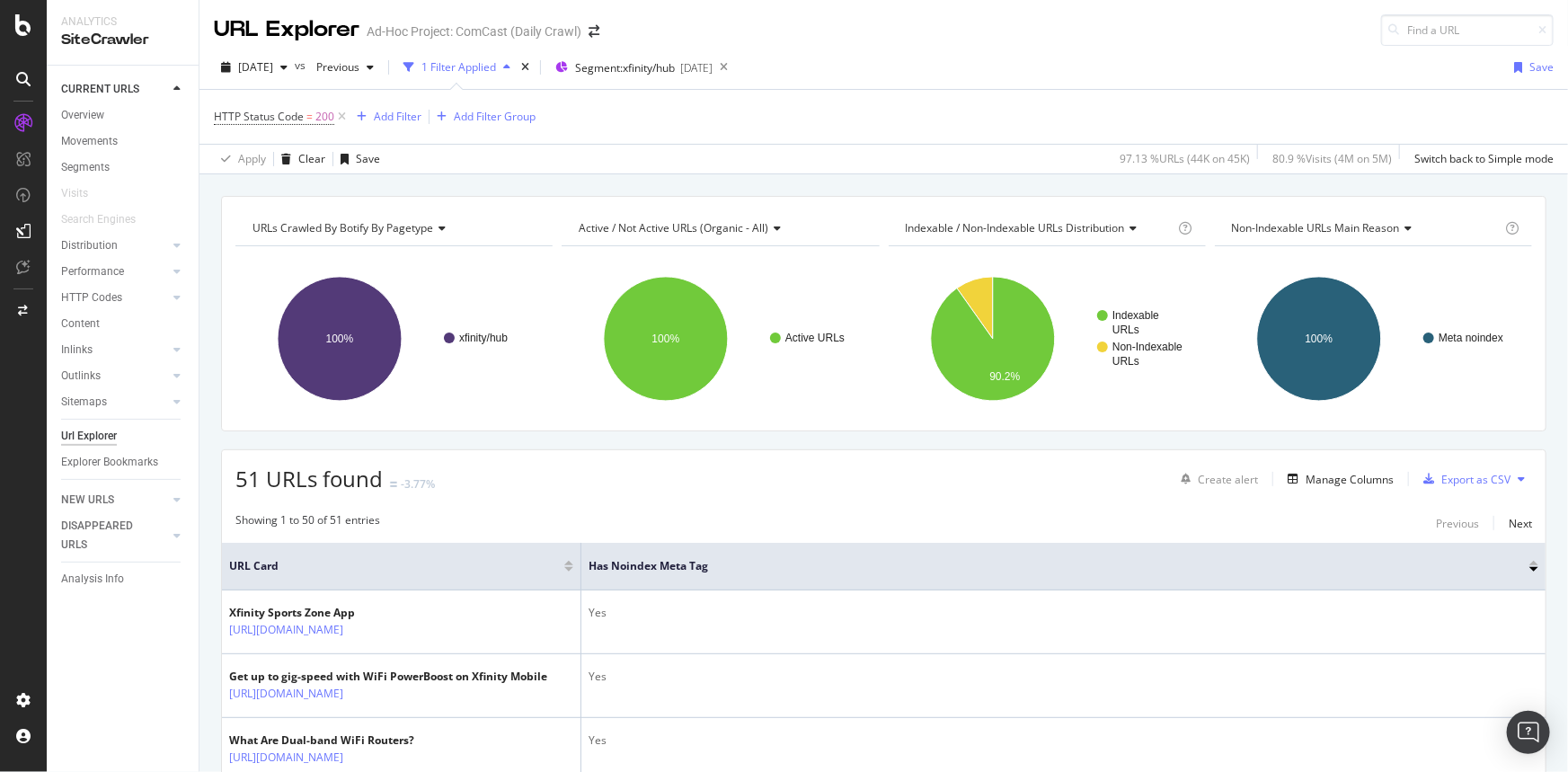
click at [581, 478] on div "51 URLs found -3.77% Create alert Manage Columns Export as CSV" at bounding box center [884, 473] width 1324 height 44
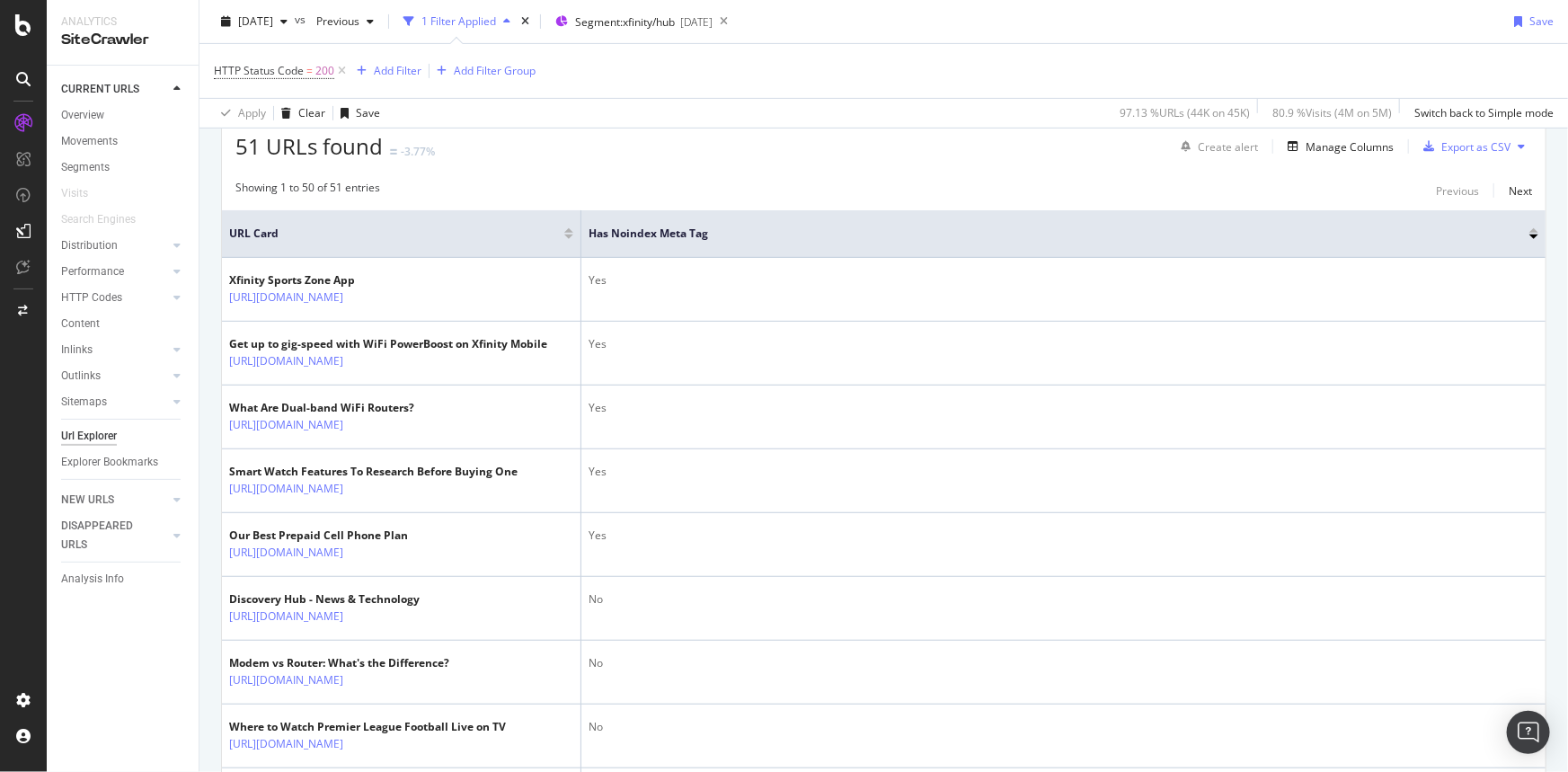
scroll to position [409, 0]
